Goal: Find specific page/section: Find specific page/section

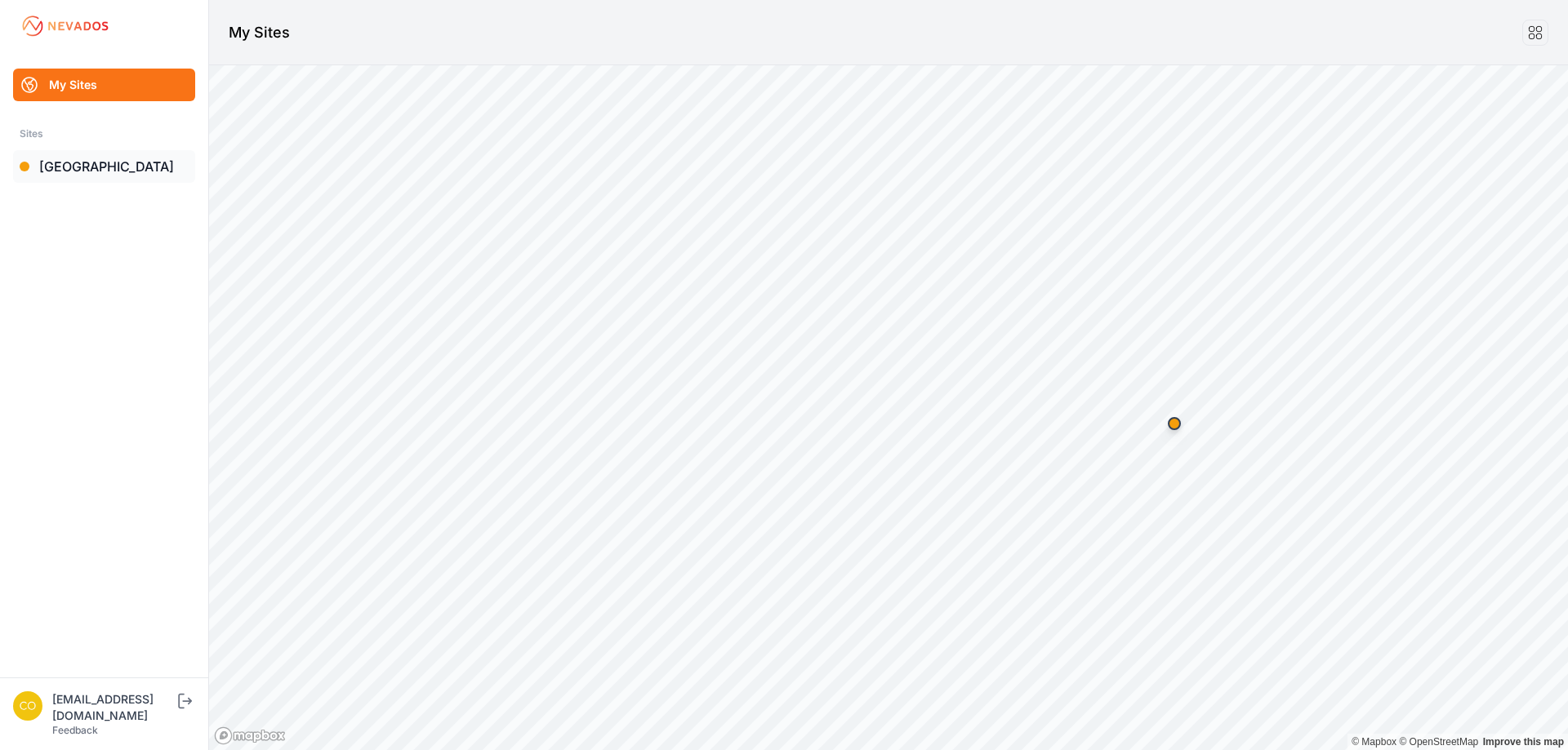
click at [70, 168] on link "[GEOGRAPHIC_DATA]" at bounding box center [104, 166] width 182 height 32
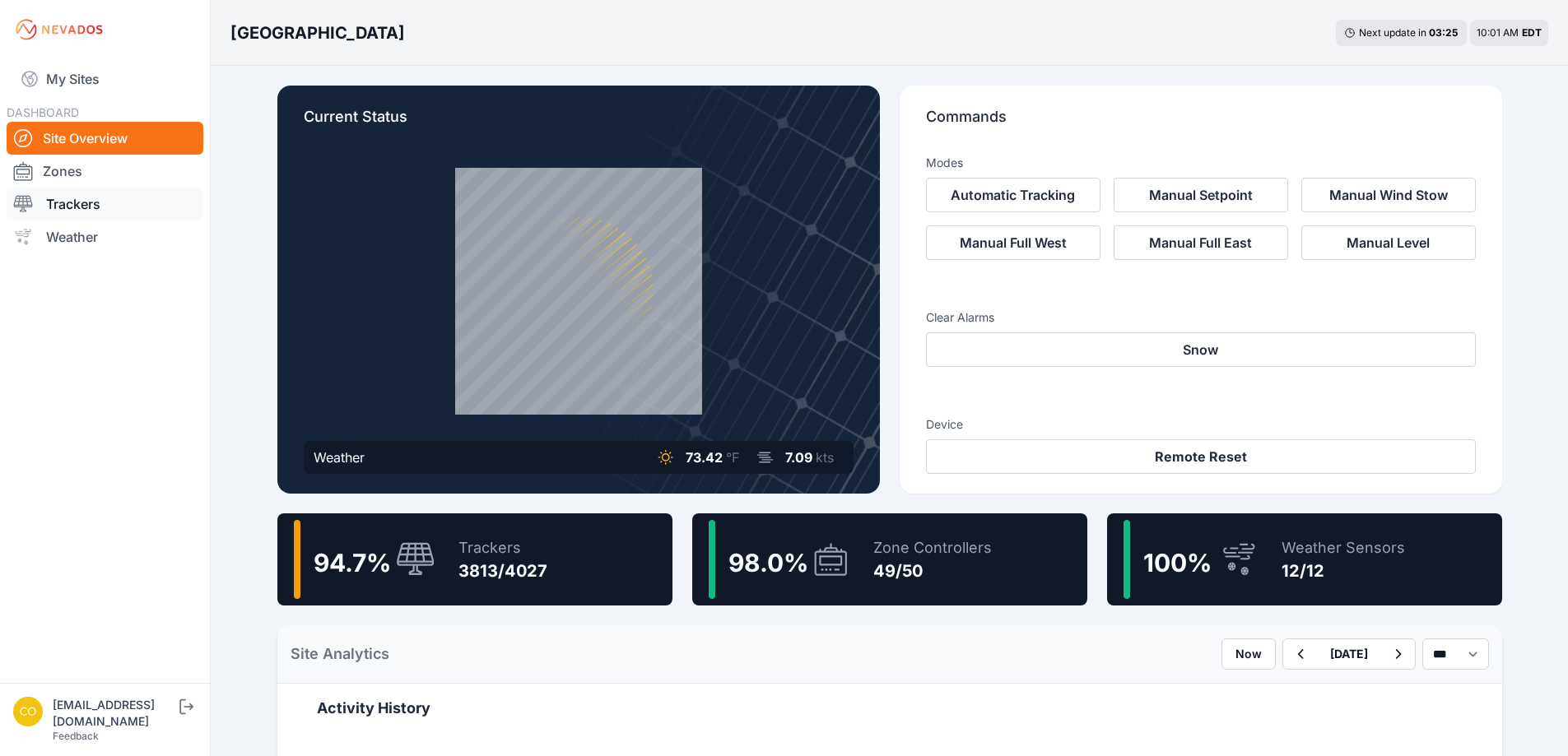
click at [73, 201] on link "Trackers" at bounding box center [104, 204] width 197 height 33
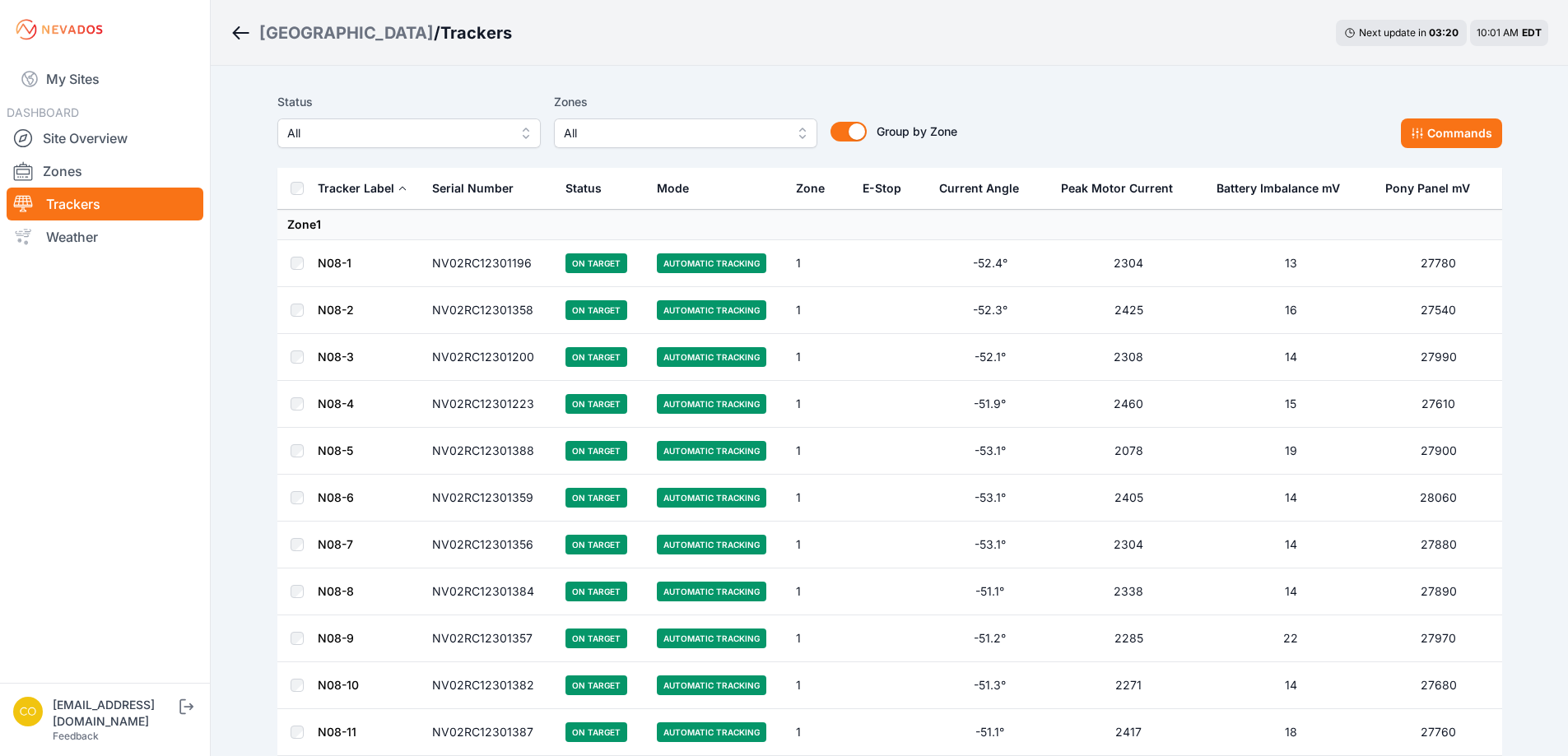
click at [799, 135] on button "All" at bounding box center [686, 133] width 264 height 30
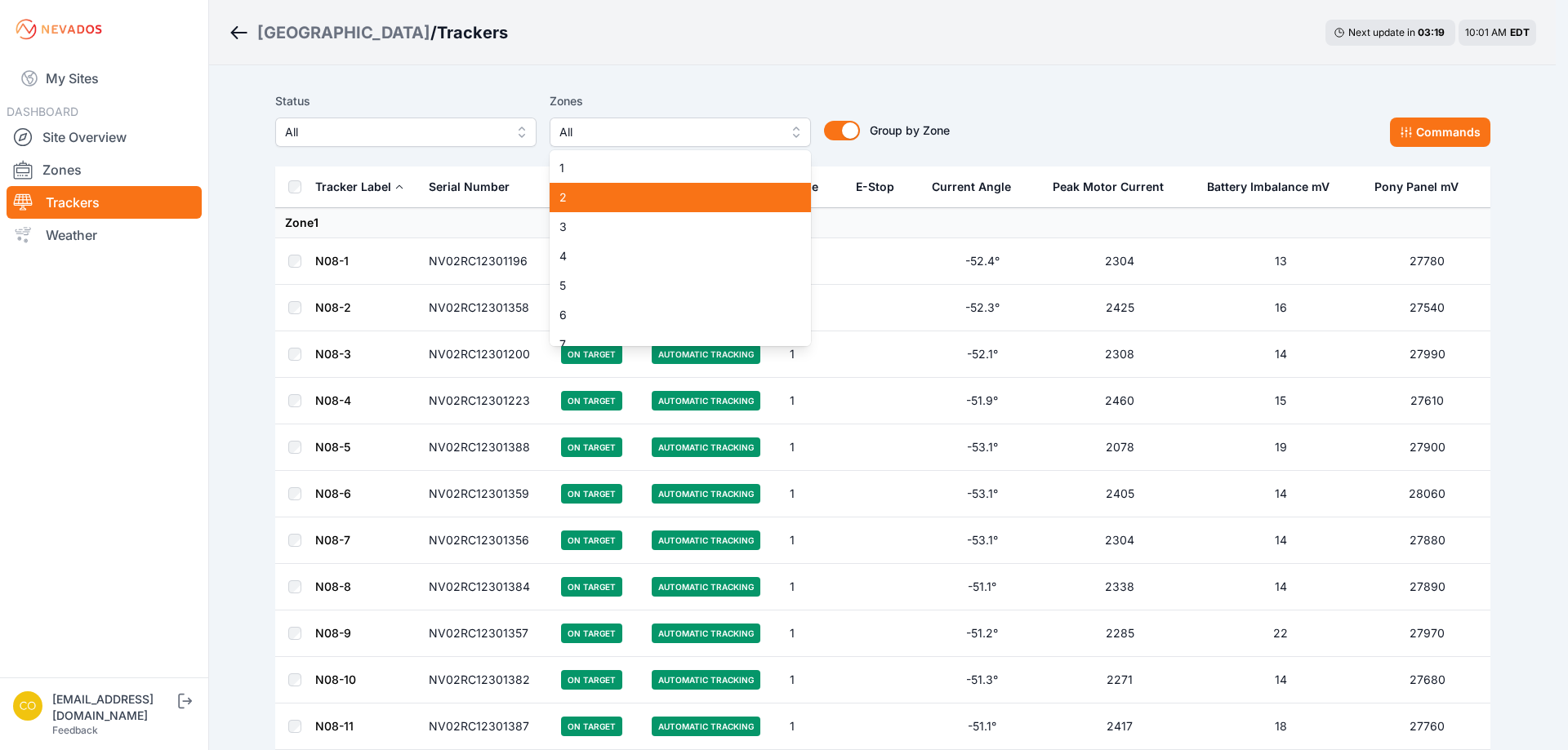
click at [603, 200] on span "2" at bounding box center [671, 198] width 222 height 17
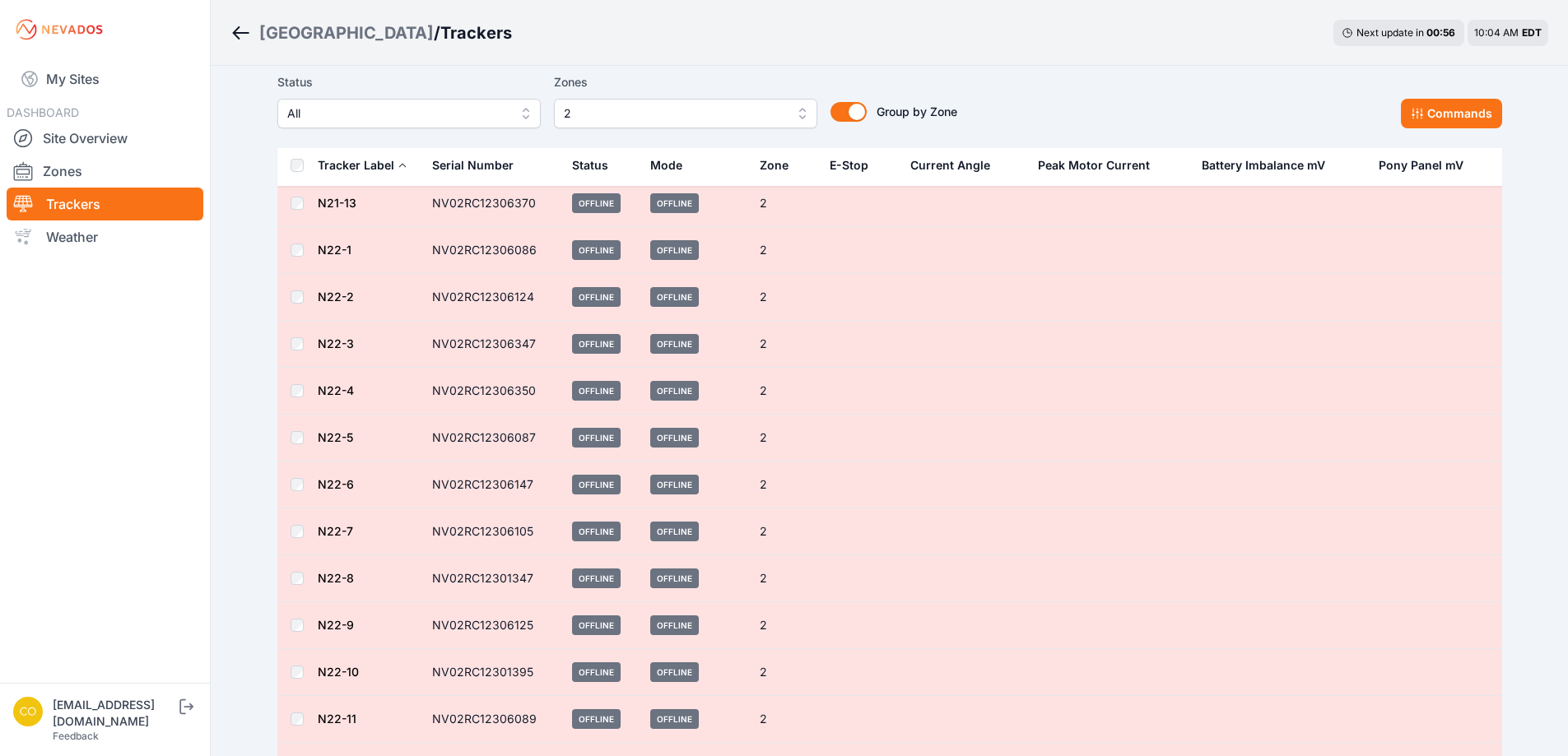
scroll to position [3457, 0]
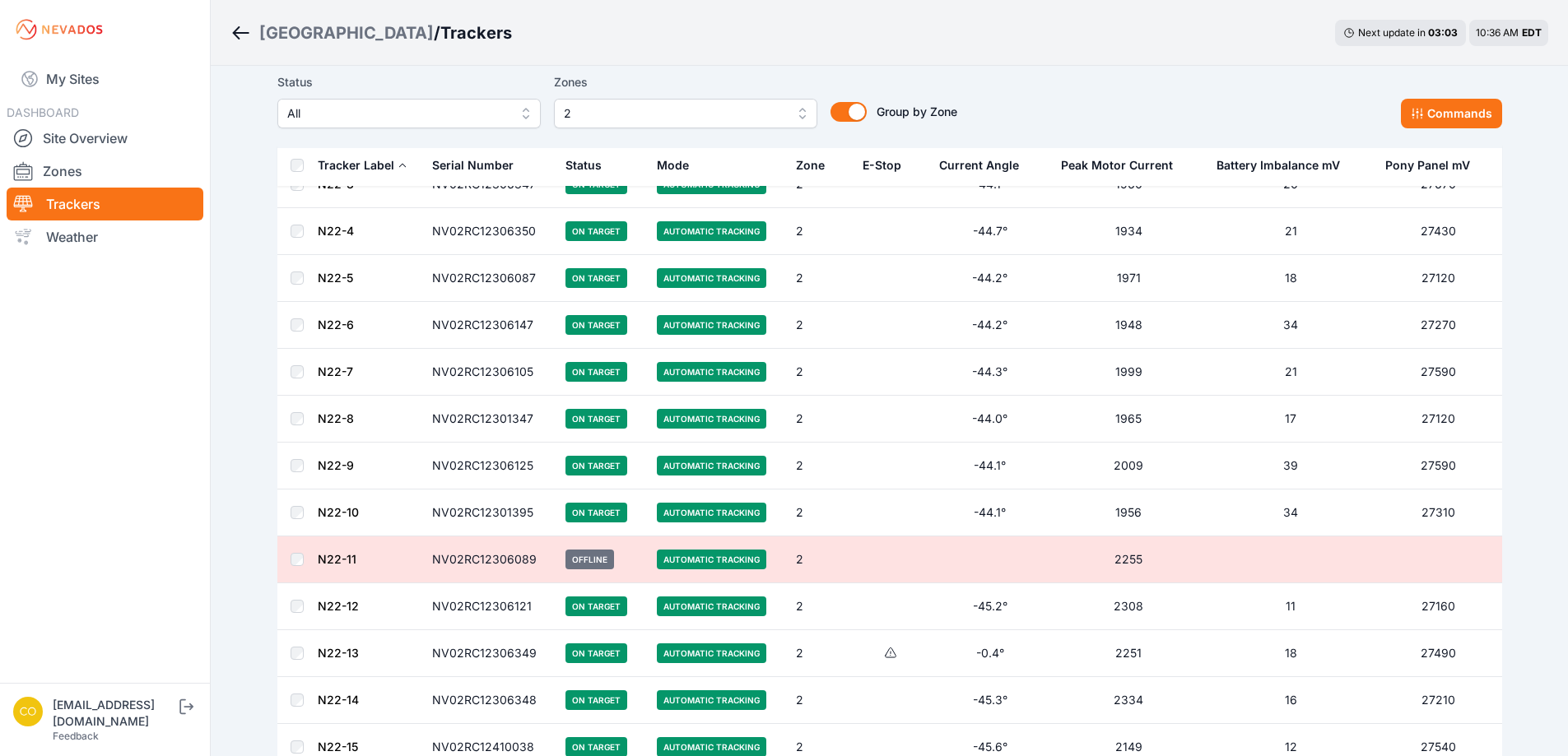
scroll to position [3457, 0]
